Goal: Find specific page/section: Find specific page/section

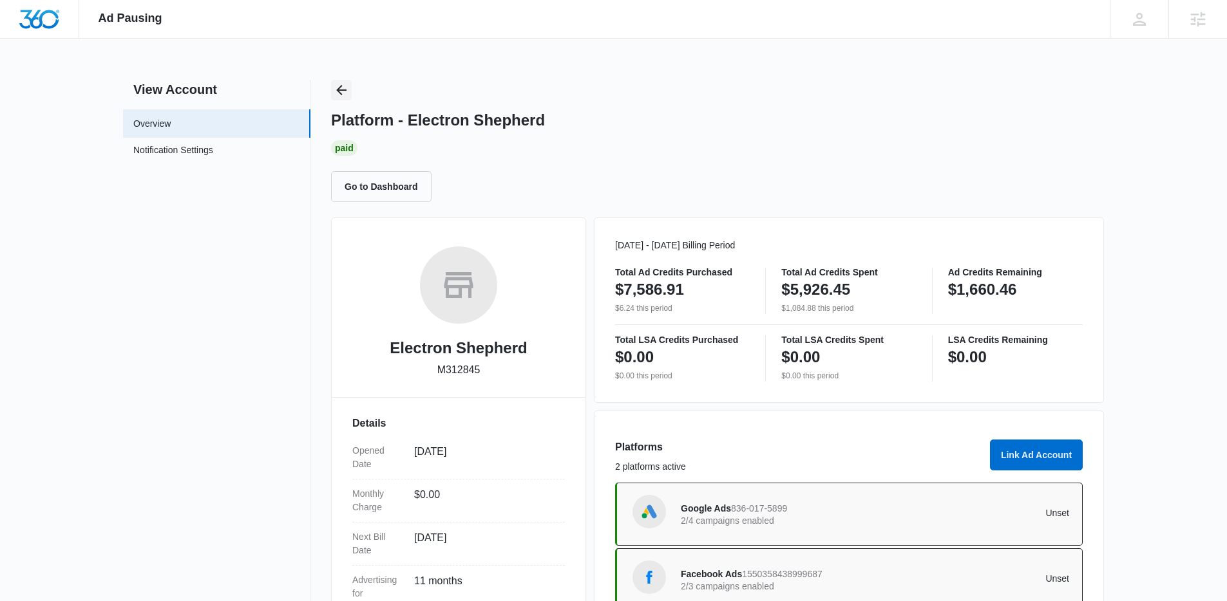
click at [331, 94] on button "Back" at bounding box center [341, 90] width 21 height 21
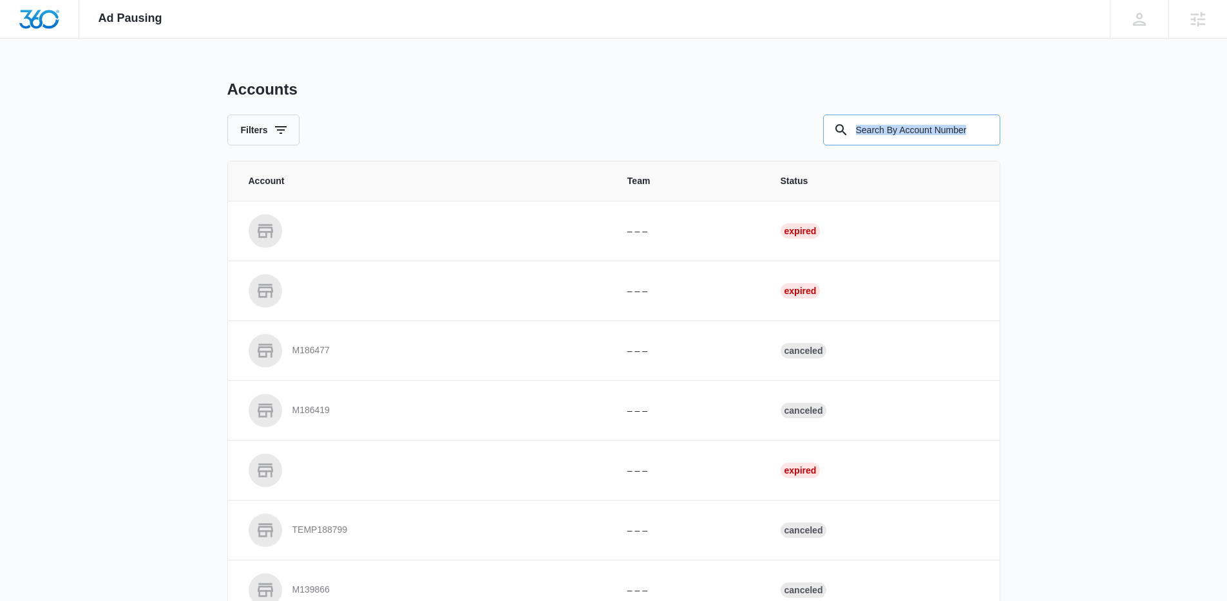
drag, startPoint x: 907, startPoint y: 144, endPoint x: 904, endPoint y: 138, distance: 7.5
click at [905, 144] on div "Accounts Filters Account Team Status – – – Expired – – – Expired M186477 – – – …" at bounding box center [613, 475] width 773 height 791
click at [904, 138] on input "text" at bounding box center [911, 130] width 177 height 31
paste input "M337475"
type input "M337475"
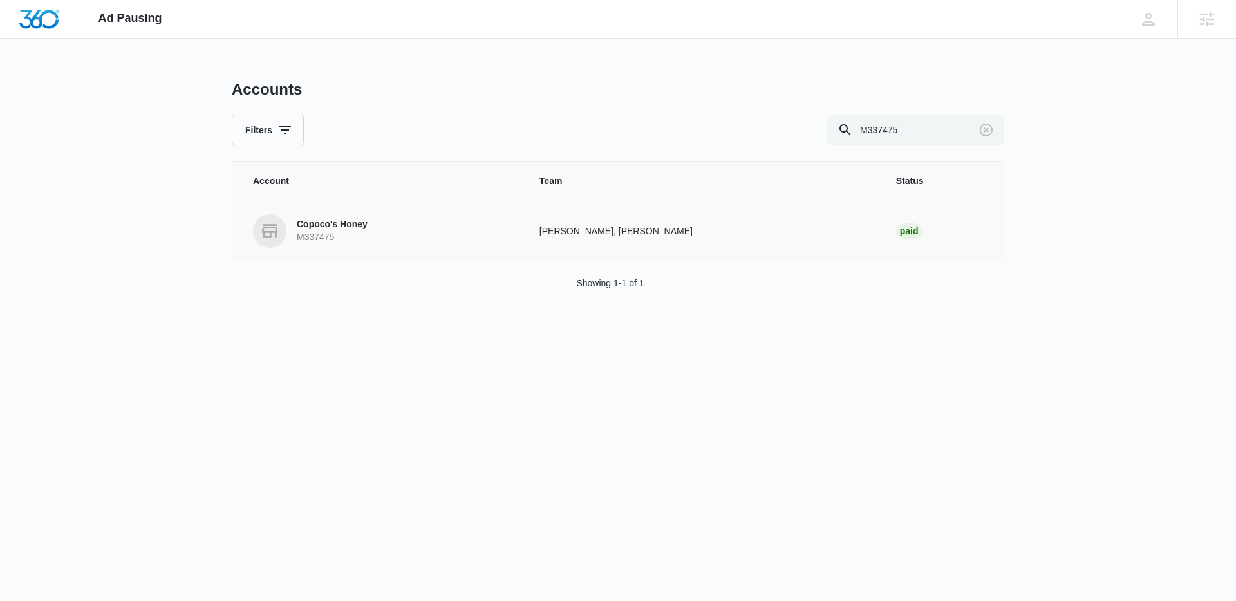
click at [385, 238] on link "Copoco's Honey M337475" at bounding box center [381, 230] width 256 height 33
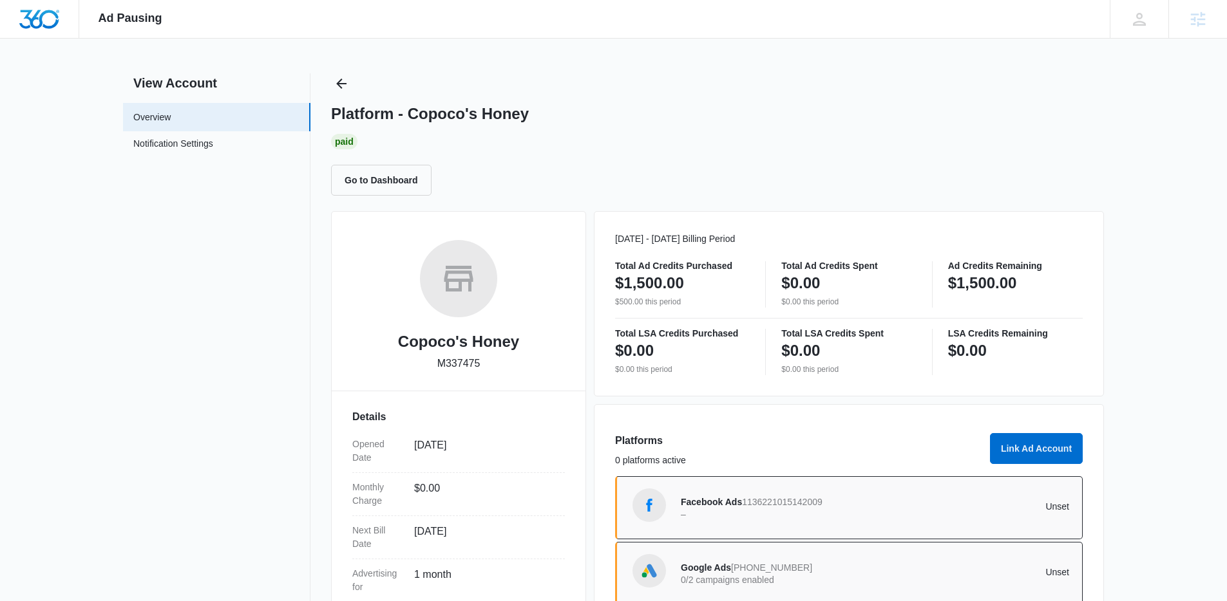
scroll to position [5, 0]
